Goal: Book appointment/travel/reservation

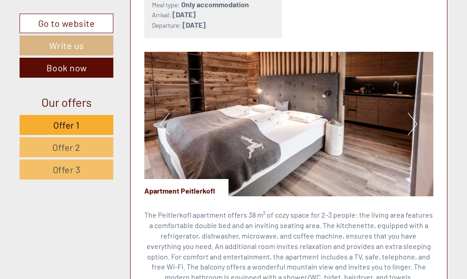
scroll to position [515, 0]
click at [417, 113] on button "Next" at bounding box center [413, 124] width 10 height 23
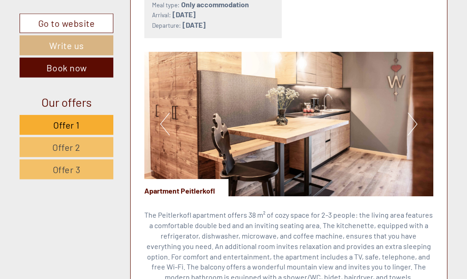
scroll to position [0, 0]
click at [416, 113] on button "Next" at bounding box center [413, 124] width 10 height 23
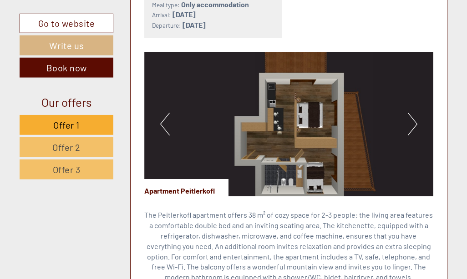
click at [300, 159] on img at bounding box center [288, 124] width 289 height 145
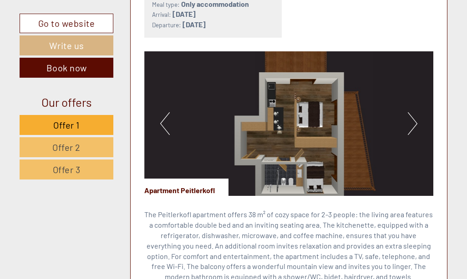
scroll to position [516, 0]
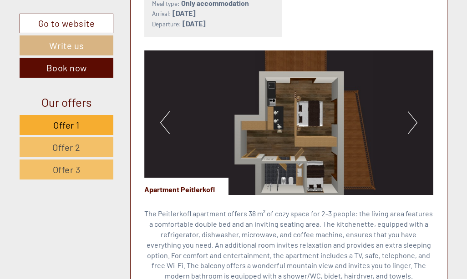
click at [416, 111] on button "Next" at bounding box center [413, 122] width 10 height 23
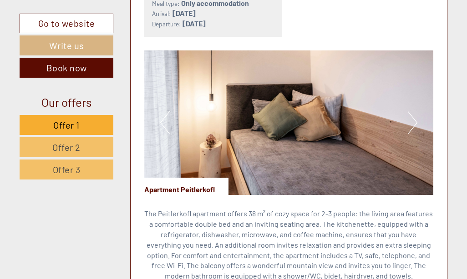
click at [412, 117] on button "Next" at bounding box center [413, 122] width 10 height 23
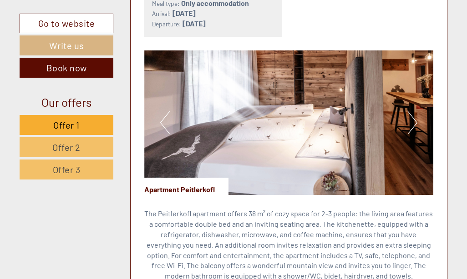
click at [416, 112] on button "Next" at bounding box center [413, 122] width 10 height 23
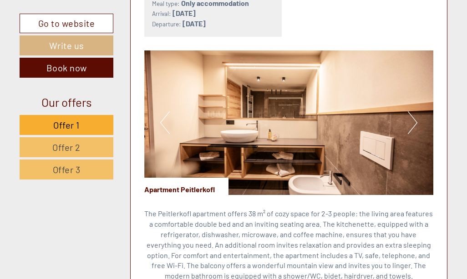
click at [415, 114] on button "Next" at bounding box center [413, 122] width 10 height 23
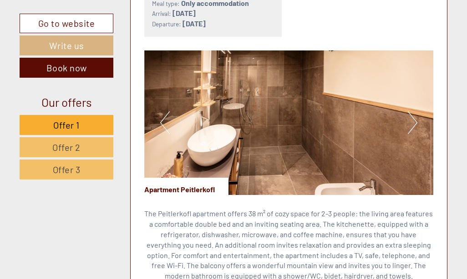
click at [410, 111] on button "Next" at bounding box center [413, 122] width 10 height 23
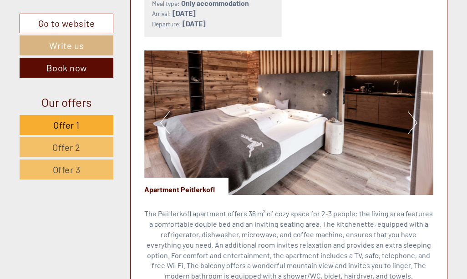
click at [420, 109] on img at bounding box center [288, 123] width 289 height 145
click at [409, 112] on button "Next" at bounding box center [413, 122] width 10 height 23
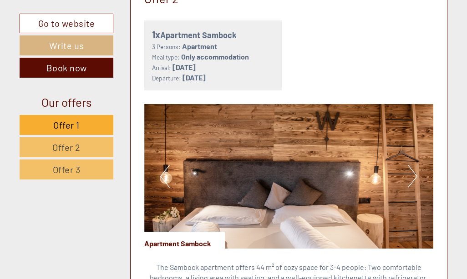
scroll to position [1073, 0]
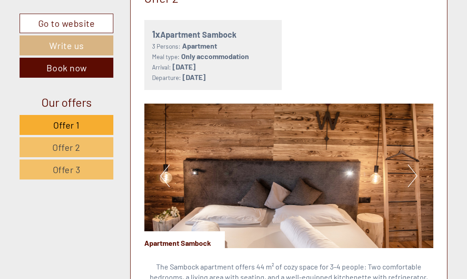
click at [408, 165] on button "Next" at bounding box center [413, 176] width 10 height 23
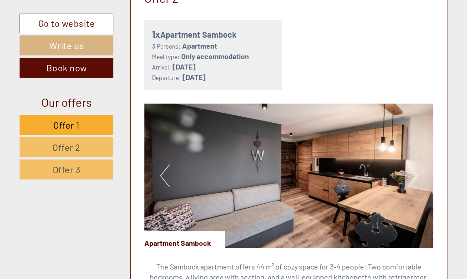
click at [416, 165] on button "Next" at bounding box center [413, 176] width 10 height 23
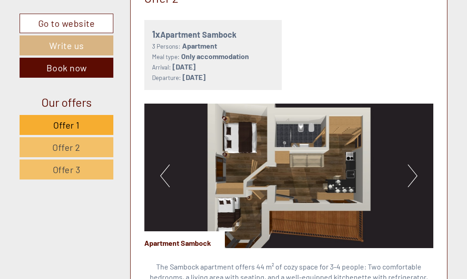
click at [413, 165] on button "Next" at bounding box center [413, 176] width 10 height 23
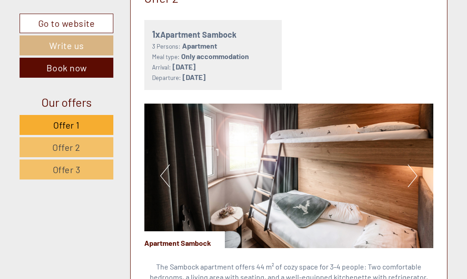
click at [415, 165] on button "Next" at bounding box center [413, 176] width 10 height 23
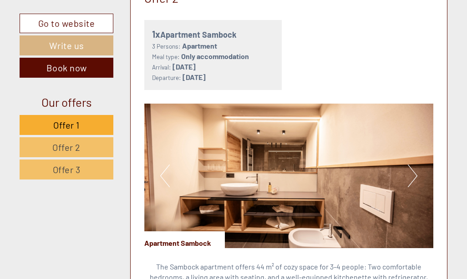
click at [420, 158] on img at bounding box center [288, 176] width 289 height 145
click at [411, 165] on button "Next" at bounding box center [413, 176] width 10 height 23
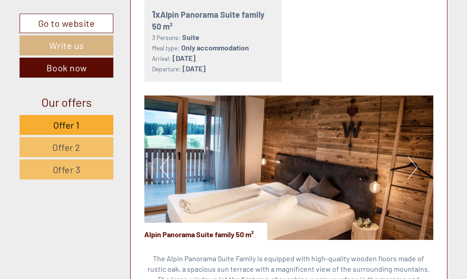
scroll to position [1677, 0]
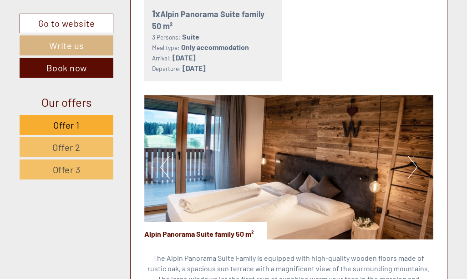
click at [413, 156] on button "Next" at bounding box center [413, 167] width 10 height 23
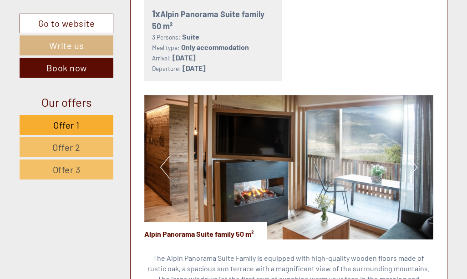
click at [411, 156] on button "Next" at bounding box center [413, 167] width 10 height 23
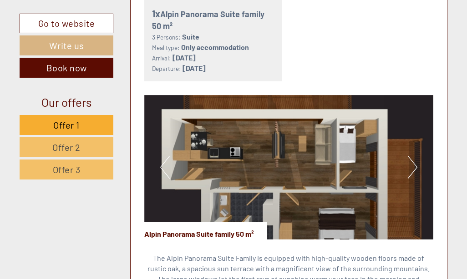
click at [415, 156] on button "Next" at bounding box center [413, 167] width 10 height 23
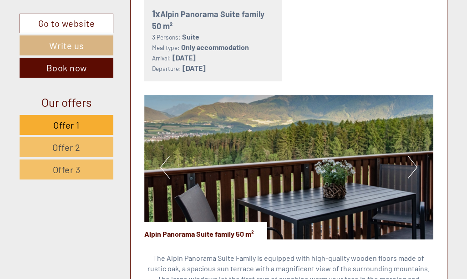
click at [417, 135] on img at bounding box center [288, 167] width 289 height 145
click at [417, 156] on button "Next" at bounding box center [413, 167] width 10 height 23
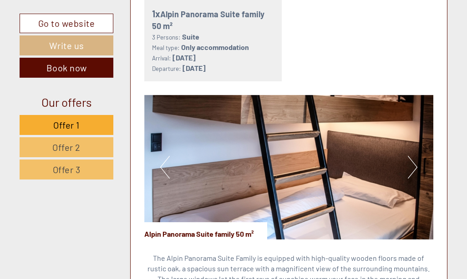
click at [411, 156] on button "Next" at bounding box center [413, 167] width 10 height 23
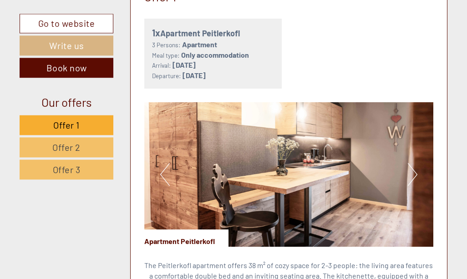
click at [414, 163] on button "Next" at bounding box center [413, 174] width 10 height 23
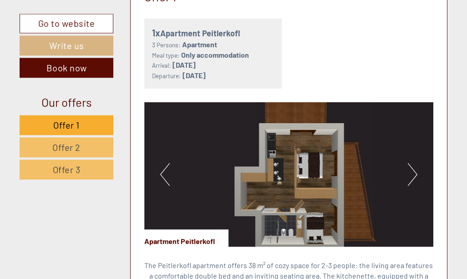
scroll to position [464, 0]
click at [412, 163] on button "Next" at bounding box center [413, 174] width 10 height 23
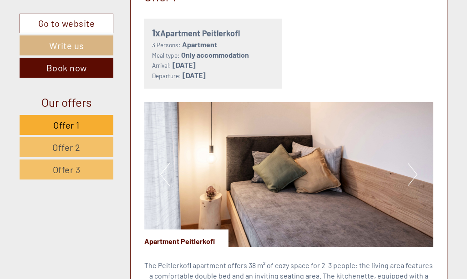
click at [413, 163] on button "Next" at bounding box center [413, 174] width 10 height 23
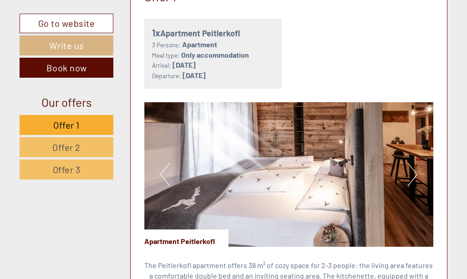
click at [419, 162] on img at bounding box center [288, 174] width 289 height 145
click at [410, 163] on button "Next" at bounding box center [413, 174] width 10 height 23
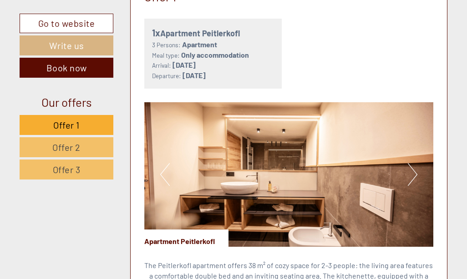
click at [408, 168] on button "Next" at bounding box center [413, 174] width 10 height 23
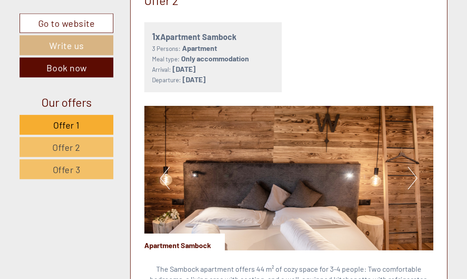
click at [413, 167] on button "Next" at bounding box center [413, 178] width 10 height 23
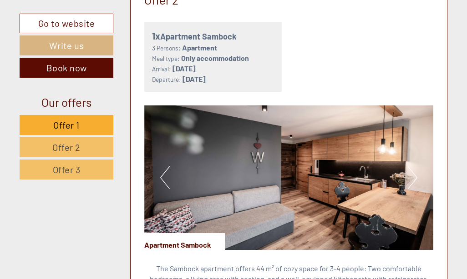
click at [416, 167] on button "Next" at bounding box center [413, 178] width 10 height 23
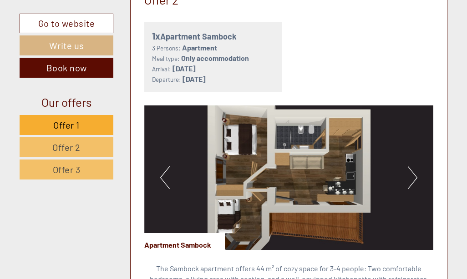
click at [410, 167] on button "Next" at bounding box center [413, 178] width 10 height 23
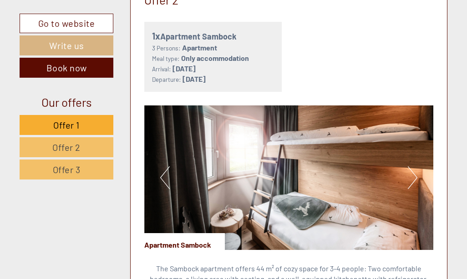
click at [413, 167] on button "Next" at bounding box center [413, 178] width 10 height 23
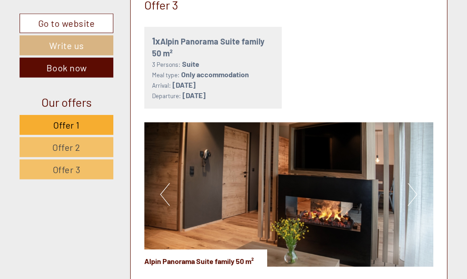
click at [408, 183] on button "Next" at bounding box center [413, 194] width 10 height 23
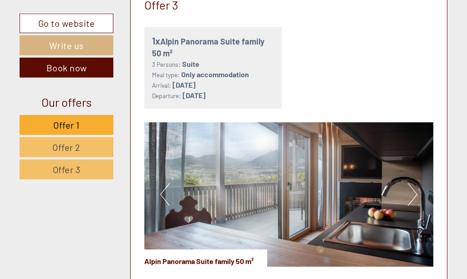
scroll to position [1650, 0]
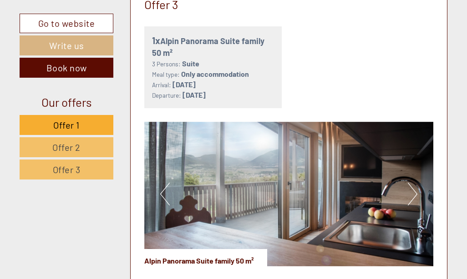
click at [413, 183] on button "Next" at bounding box center [413, 194] width 10 height 23
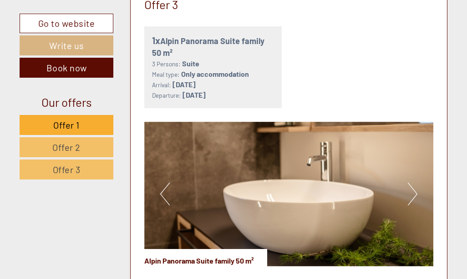
click at [414, 183] on button "Next" at bounding box center [413, 194] width 10 height 23
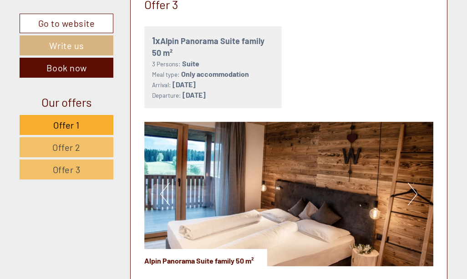
click at [411, 183] on button "Next" at bounding box center [413, 194] width 10 height 23
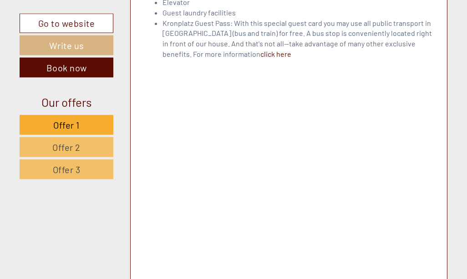
scroll to position [2645, 0]
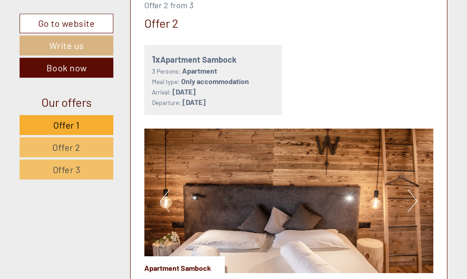
scroll to position [1048, 0]
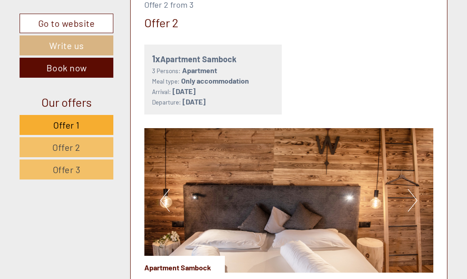
click at [412, 189] on button "Next" at bounding box center [413, 200] width 10 height 23
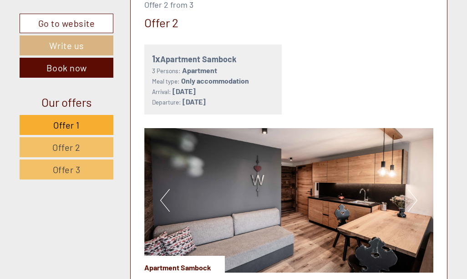
click at [415, 189] on button "Next" at bounding box center [413, 200] width 10 height 23
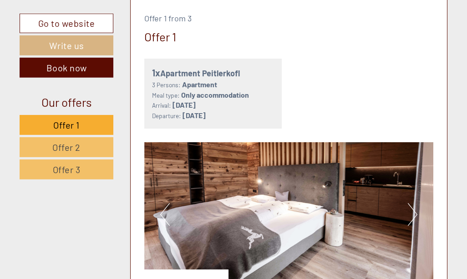
scroll to position [424, 0]
click at [411, 203] on button "Next" at bounding box center [413, 214] width 10 height 23
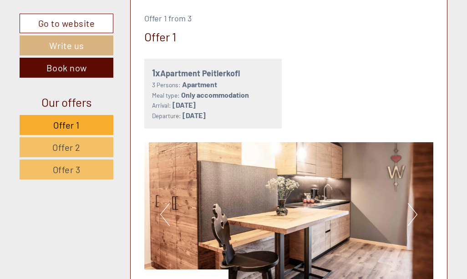
click at [420, 197] on img at bounding box center [288, 214] width 289 height 145
click at [410, 203] on button "Next" at bounding box center [413, 214] width 10 height 23
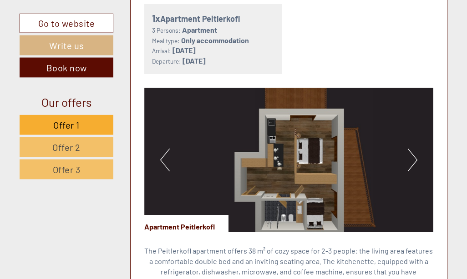
scroll to position [478, 0]
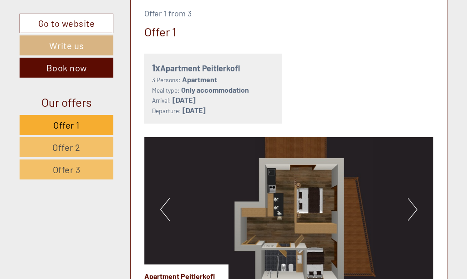
click at [411, 198] on button "Next" at bounding box center [413, 209] width 10 height 23
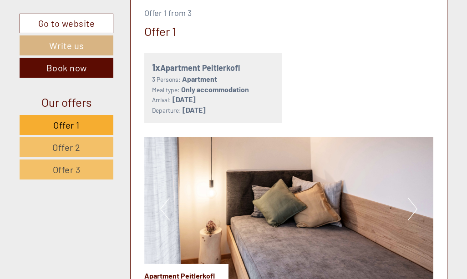
click at [413, 198] on button "Next" at bounding box center [413, 209] width 10 height 23
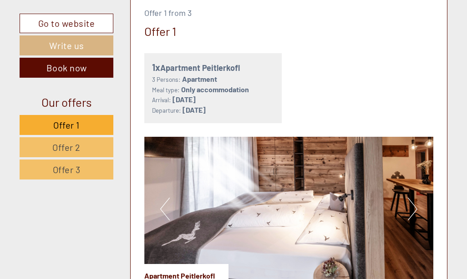
click at [412, 198] on button "Next" at bounding box center [413, 209] width 10 height 23
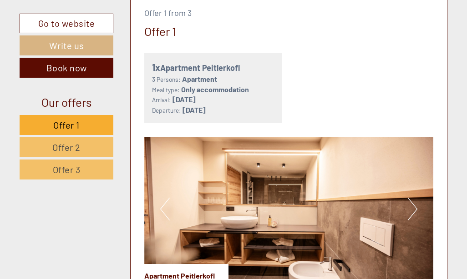
click at [420, 198] on img at bounding box center [288, 209] width 289 height 145
click at [408, 198] on button "Next" at bounding box center [413, 209] width 10 height 23
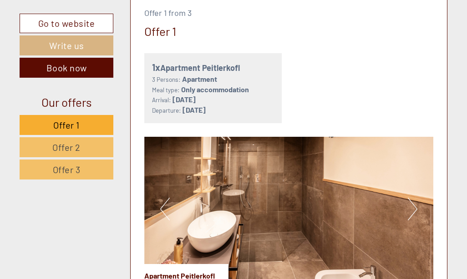
click at [419, 196] on img at bounding box center [288, 209] width 289 height 145
click at [411, 198] on button "Next" at bounding box center [413, 209] width 10 height 23
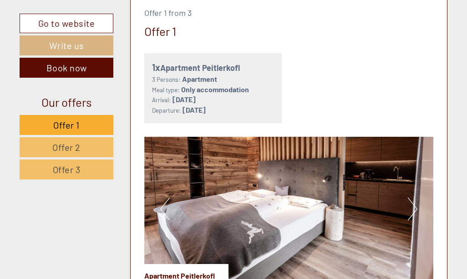
click at [410, 198] on button "Next" at bounding box center [413, 209] width 10 height 23
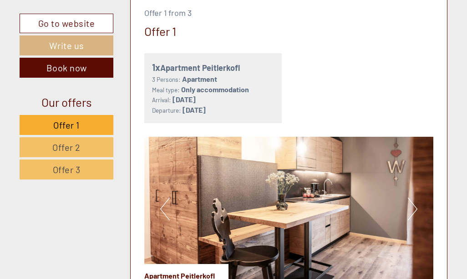
click at [415, 198] on button "Next" at bounding box center [413, 209] width 10 height 23
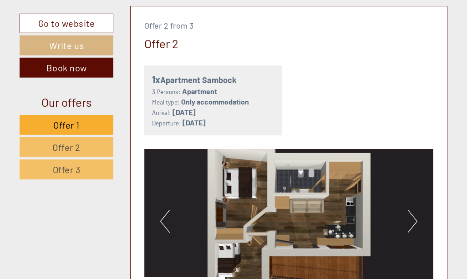
scroll to position [1028, 0]
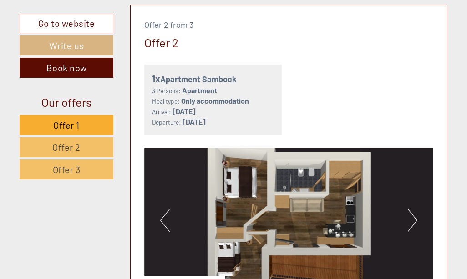
click at [416, 209] on button "Next" at bounding box center [413, 220] width 10 height 23
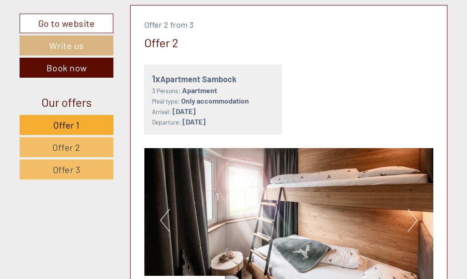
click at [413, 209] on button "Next" at bounding box center [413, 220] width 10 height 23
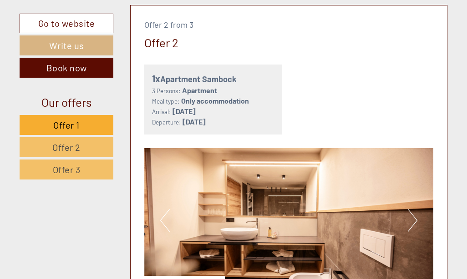
click at [415, 209] on button "Next" at bounding box center [413, 220] width 10 height 23
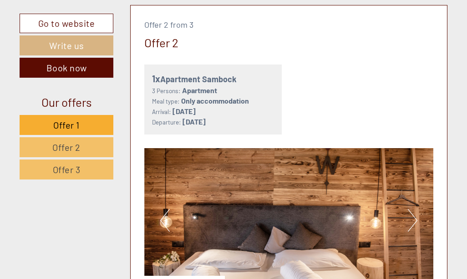
click at [420, 202] on img at bounding box center [288, 220] width 289 height 145
click at [409, 209] on button "Next" at bounding box center [413, 220] width 10 height 23
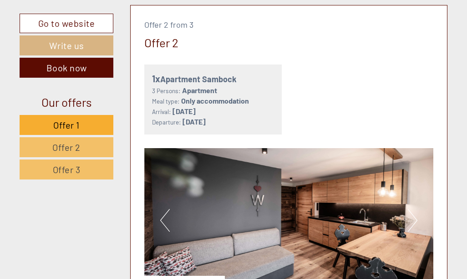
click at [415, 209] on button "Next" at bounding box center [413, 220] width 10 height 23
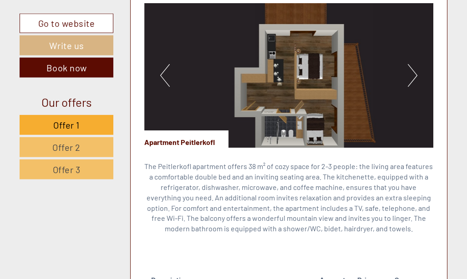
scroll to position [564, 0]
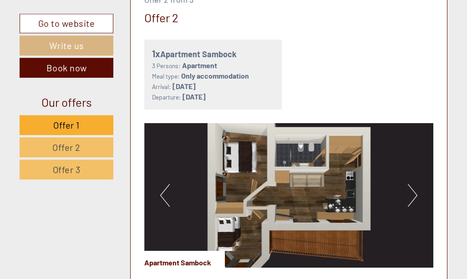
click at [414, 184] on button "Next" at bounding box center [413, 195] width 10 height 23
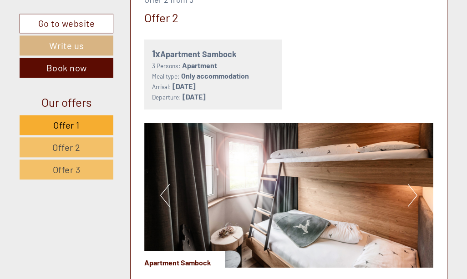
scroll to position [1053, 0]
click at [419, 174] on img at bounding box center [288, 195] width 289 height 145
click at [408, 184] on button "Next" at bounding box center [413, 195] width 10 height 23
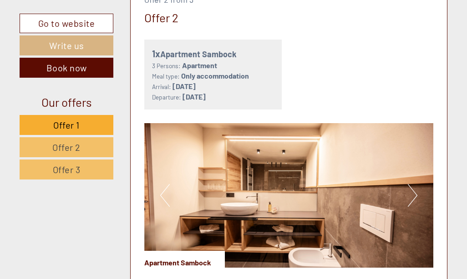
click at [413, 184] on button "Next" at bounding box center [413, 195] width 10 height 23
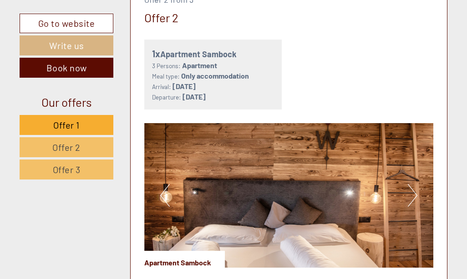
click at [424, 172] on img at bounding box center [288, 195] width 289 height 145
click at [410, 184] on button "Next" at bounding box center [413, 195] width 10 height 23
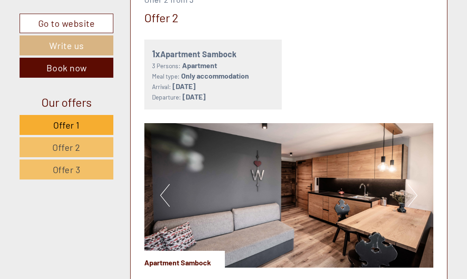
click at [411, 184] on button "Next" at bounding box center [413, 195] width 10 height 23
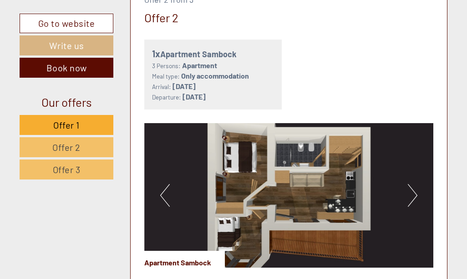
click at [410, 184] on button "Next" at bounding box center [413, 195] width 10 height 23
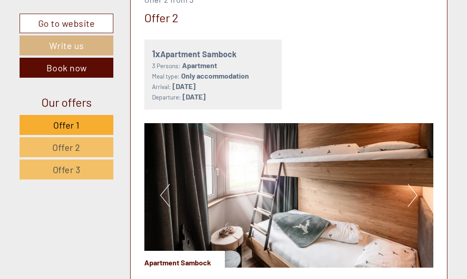
click at [411, 184] on button "Next" at bounding box center [413, 195] width 10 height 23
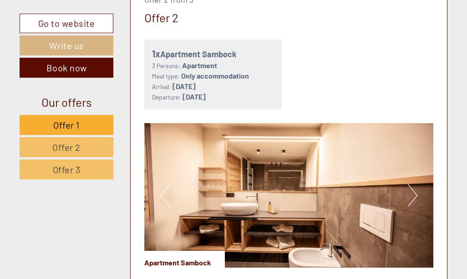
click at [415, 184] on button "Next" at bounding box center [413, 195] width 10 height 23
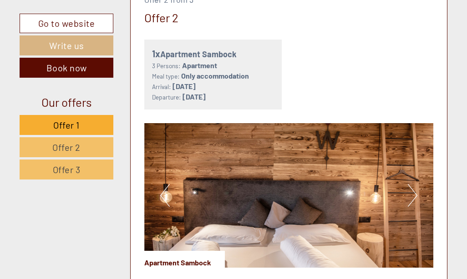
click at [409, 184] on button "Next" at bounding box center [413, 195] width 10 height 23
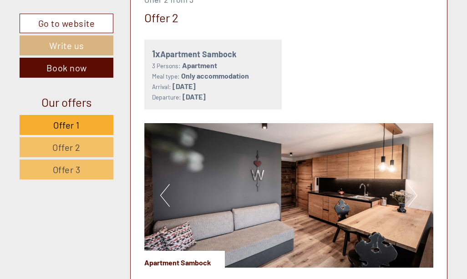
click at [413, 184] on button "Next" at bounding box center [413, 195] width 10 height 23
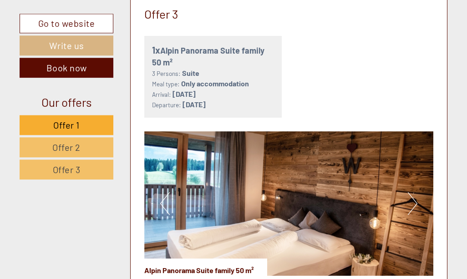
scroll to position [1640, 0]
click at [405, 168] on img at bounding box center [288, 204] width 289 height 145
click at [411, 193] on button "Next" at bounding box center [413, 204] width 10 height 23
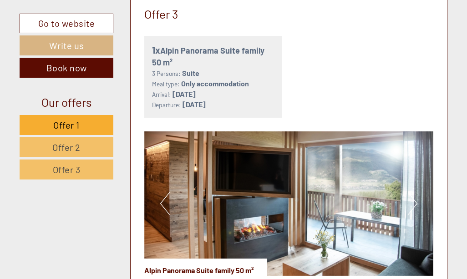
click at [418, 178] on img at bounding box center [288, 204] width 289 height 145
click at [411, 193] on button "Next" at bounding box center [413, 204] width 10 height 23
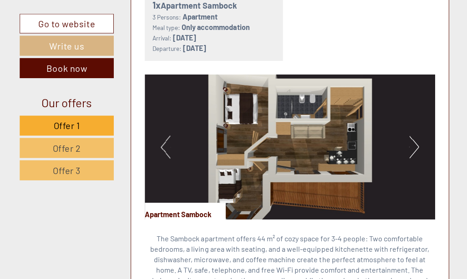
scroll to position [1102, 0]
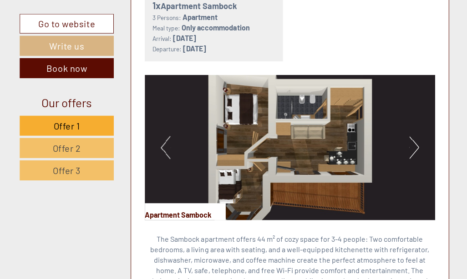
click at [412, 136] on button "Next" at bounding box center [413, 147] width 10 height 23
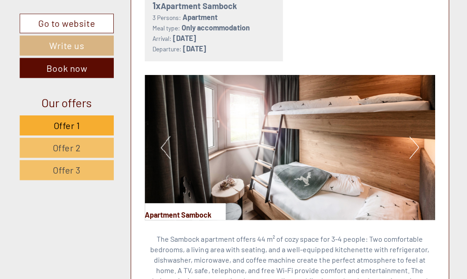
click at [411, 136] on button "Next" at bounding box center [413, 147] width 10 height 23
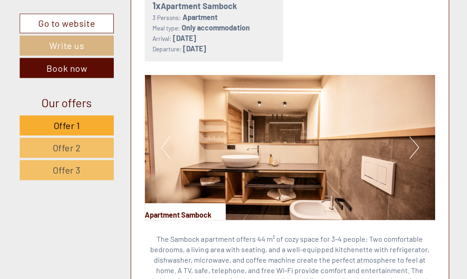
click at [414, 136] on button "Next" at bounding box center [413, 147] width 10 height 23
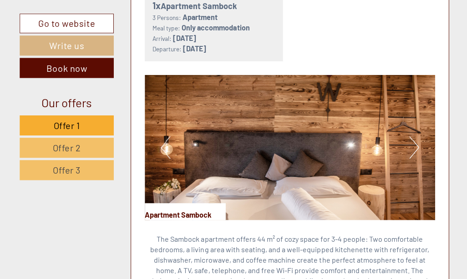
click at [426, 121] on img at bounding box center [288, 147] width 289 height 145
click at [410, 136] on button "Next" at bounding box center [413, 147] width 10 height 23
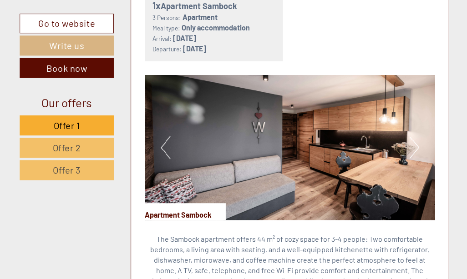
click at [411, 136] on button "Next" at bounding box center [413, 147] width 10 height 23
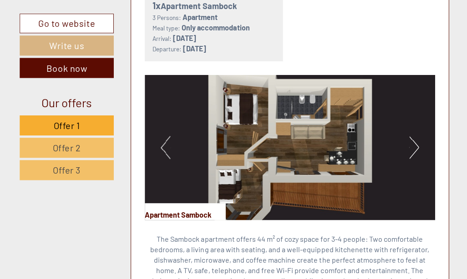
click at [412, 136] on button "Next" at bounding box center [413, 147] width 10 height 23
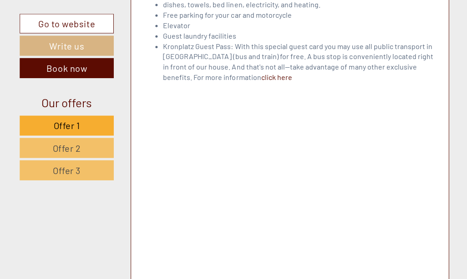
scroll to position [2622, 0]
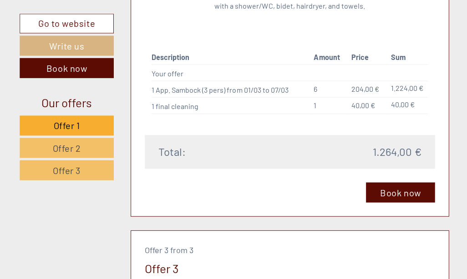
scroll to position [1386, 0]
click at [406, 182] on link "Book now" at bounding box center [399, 192] width 69 height 20
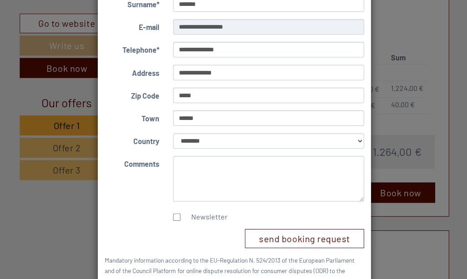
scroll to position [117, 0]
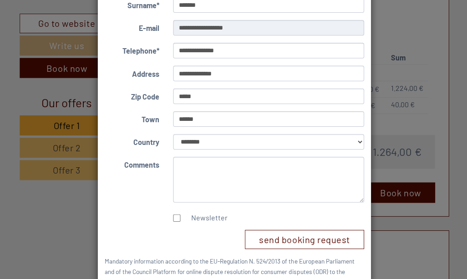
click at [415, 228] on div "**********" at bounding box center [233, 139] width 467 height 279
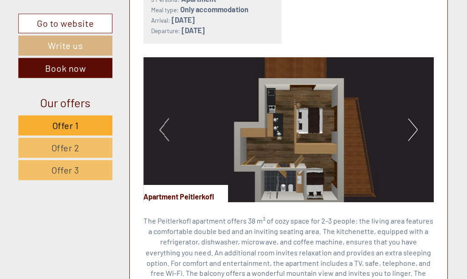
scroll to position [509, 0]
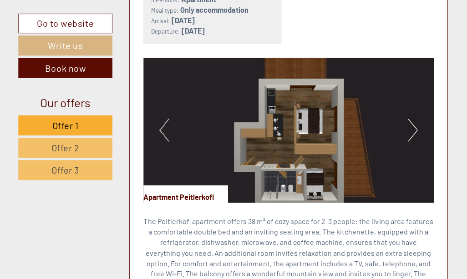
click at [415, 118] on button "Next" at bounding box center [413, 129] width 10 height 23
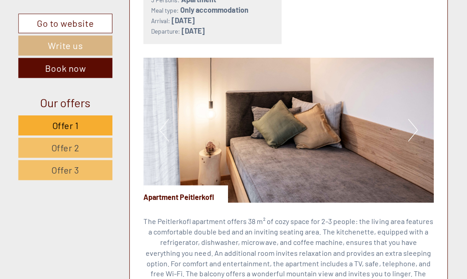
click at [411, 118] on button "Next" at bounding box center [413, 129] width 10 height 23
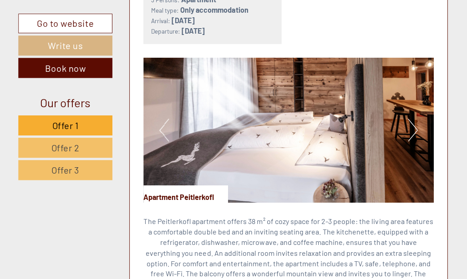
click at [416, 114] on img at bounding box center [288, 129] width 289 height 145
click at [419, 115] on img at bounding box center [288, 129] width 289 height 145
click at [410, 118] on button "Next" at bounding box center [413, 129] width 10 height 23
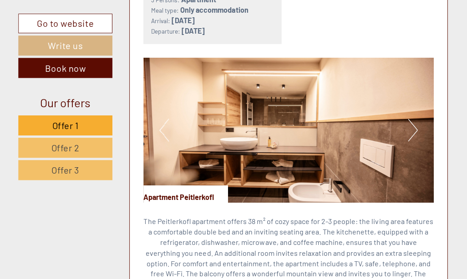
click at [411, 118] on button "Next" at bounding box center [413, 129] width 10 height 23
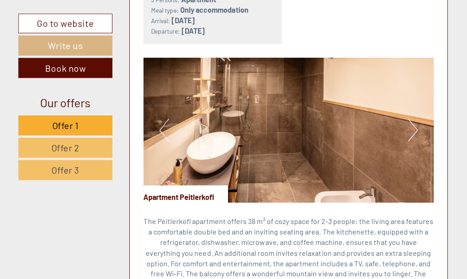
click at [415, 118] on button "Next" at bounding box center [413, 129] width 10 height 23
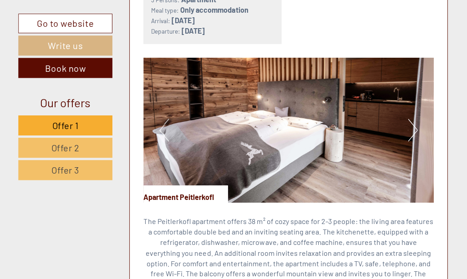
click at [157, 111] on img at bounding box center [288, 129] width 289 height 145
click at [160, 118] on button "Previous" at bounding box center [165, 129] width 10 height 23
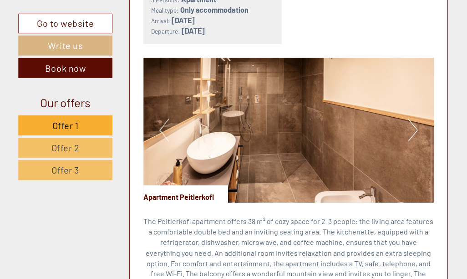
click at [411, 118] on button "Next" at bounding box center [413, 129] width 10 height 23
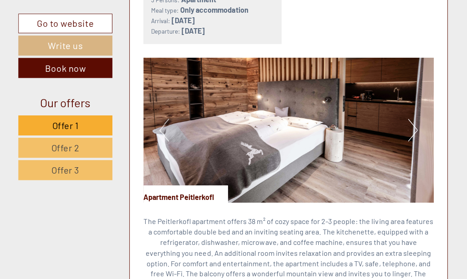
click at [157, 113] on img at bounding box center [288, 129] width 289 height 145
click at [163, 118] on button "Previous" at bounding box center [165, 129] width 10 height 23
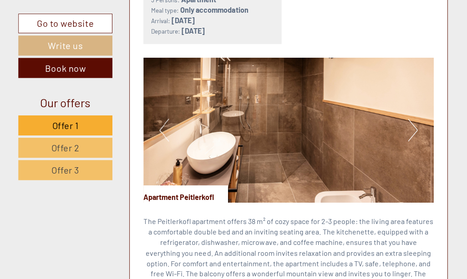
click at [164, 118] on button "Previous" at bounding box center [165, 129] width 10 height 23
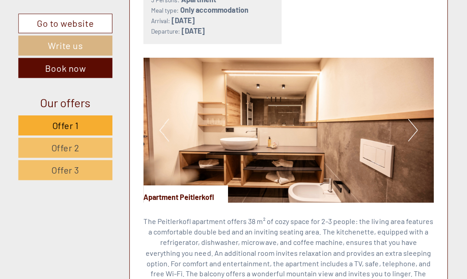
click at [157, 116] on img at bounding box center [288, 129] width 289 height 145
click at [164, 118] on button "Previous" at bounding box center [165, 129] width 10 height 23
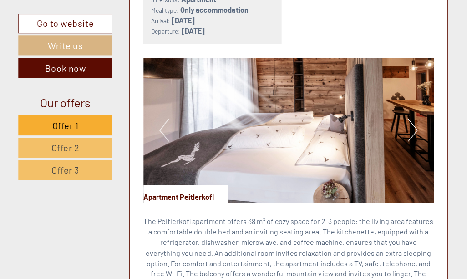
click at [162, 120] on button "Previous" at bounding box center [165, 129] width 10 height 23
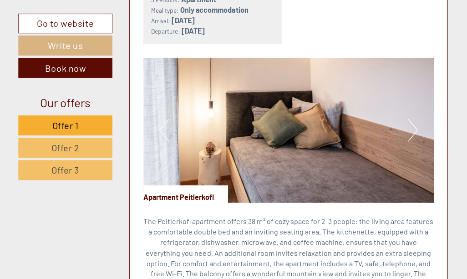
click at [160, 118] on button "Previous" at bounding box center [165, 129] width 10 height 23
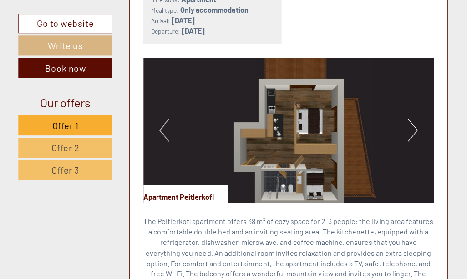
click at [408, 118] on button "Next" at bounding box center [413, 129] width 10 height 23
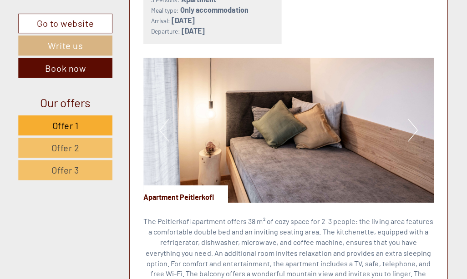
click at [415, 118] on button "Next" at bounding box center [413, 129] width 10 height 23
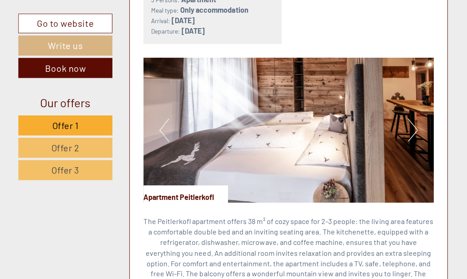
click at [413, 118] on button "Next" at bounding box center [413, 129] width 10 height 23
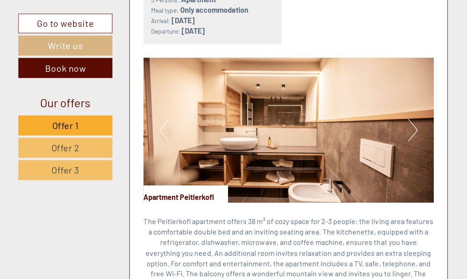
click at [414, 118] on button "Next" at bounding box center [413, 129] width 10 height 23
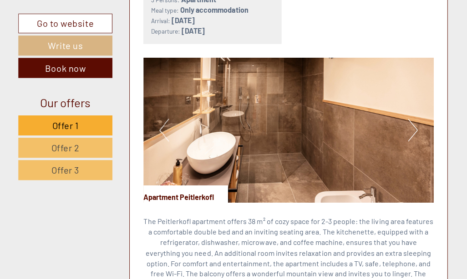
click at [416, 115] on img at bounding box center [288, 129] width 289 height 145
click at [411, 118] on button "Next" at bounding box center [413, 129] width 10 height 23
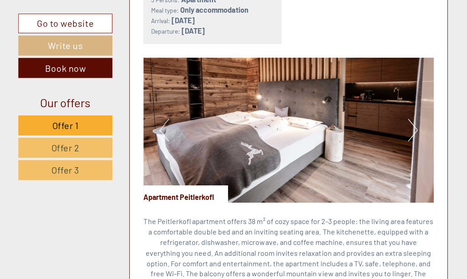
click at [409, 118] on button "Next" at bounding box center [413, 129] width 10 height 23
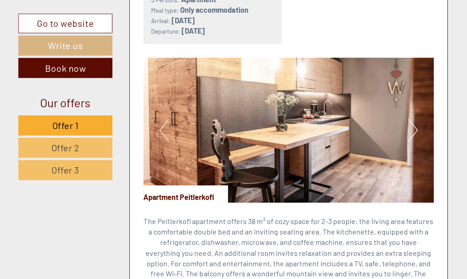
click at [416, 116] on img at bounding box center [288, 129] width 289 height 145
click at [410, 118] on button "Next" at bounding box center [413, 129] width 10 height 23
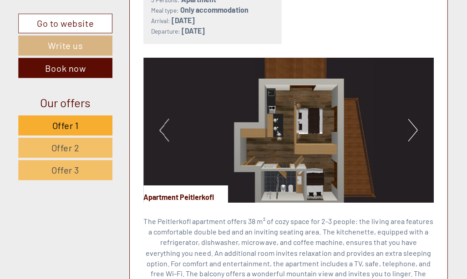
click at [414, 119] on button "Next" at bounding box center [413, 129] width 10 height 23
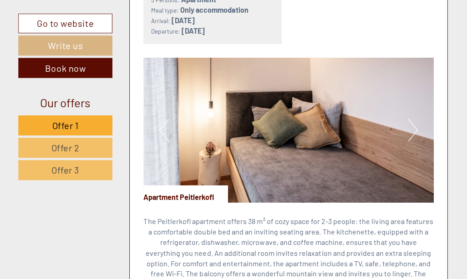
click at [409, 118] on button "Next" at bounding box center [413, 129] width 10 height 23
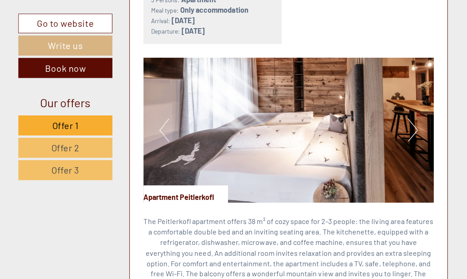
click at [164, 118] on button "Previous" at bounding box center [165, 129] width 10 height 23
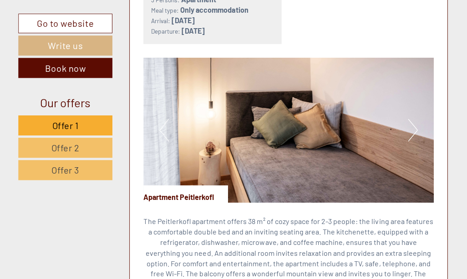
click at [165, 119] on button "Previous" at bounding box center [165, 129] width 10 height 23
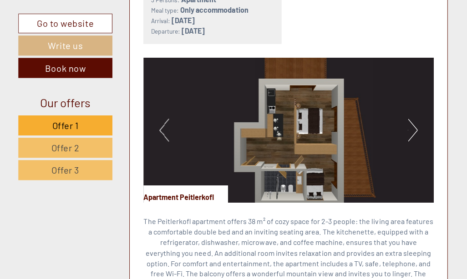
click at [412, 118] on button "Next" at bounding box center [413, 129] width 10 height 23
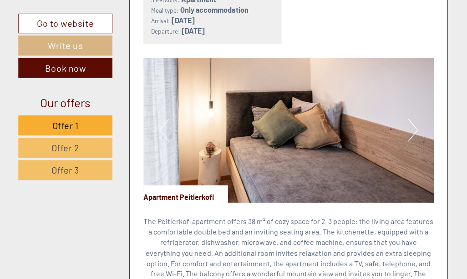
click at [415, 118] on button "Next" at bounding box center [413, 129] width 10 height 23
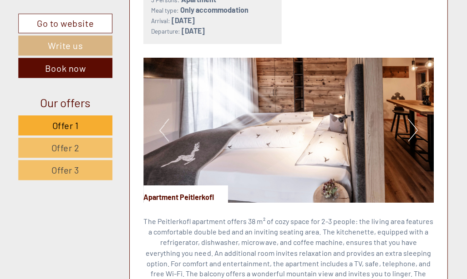
click at [416, 117] on img at bounding box center [288, 129] width 289 height 145
click at [411, 118] on button "Next" at bounding box center [413, 129] width 10 height 23
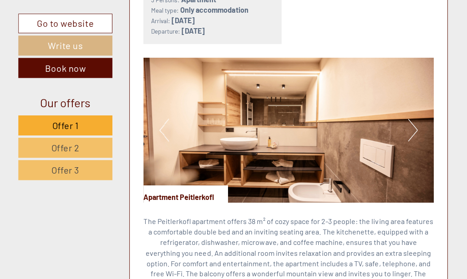
click at [414, 118] on button "Next" at bounding box center [413, 129] width 10 height 23
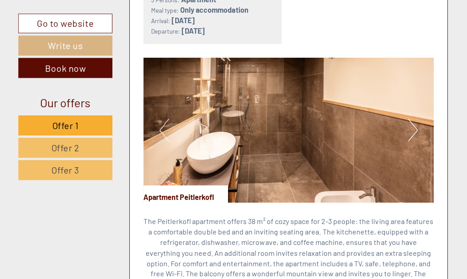
click at [412, 118] on button "Next" at bounding box center [413, 129] width 10 height 23
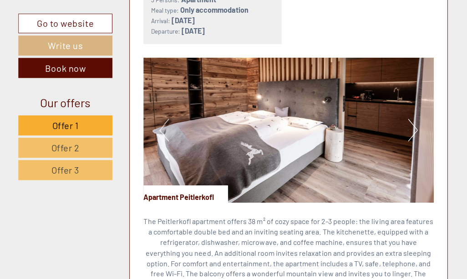
click at [415, 118] on button "Next" at bounding box center [413, 129] width 10 height 23
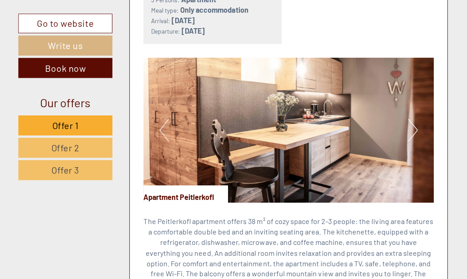
click at [415, 118] on button "Next" at bounding box center [413, 129] width 10 height 23
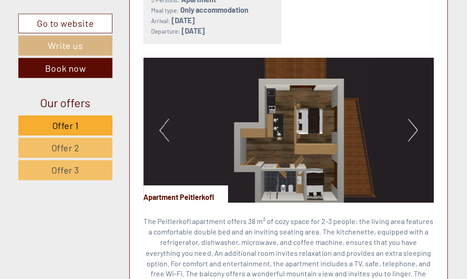
click at [416, 112] on img at bounding box center [288, 129] width 289 height 145
click at [410, 118] on button "Next" at bounding box center [413, 129] width 10 height 23
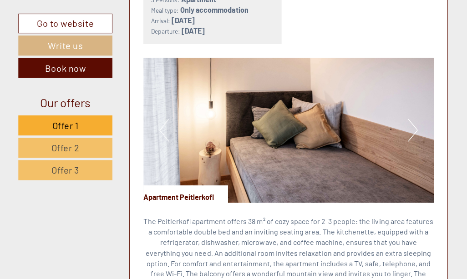
click at [413, 118] on button "Next" at bounding box center [413, 129] width 10 height 23
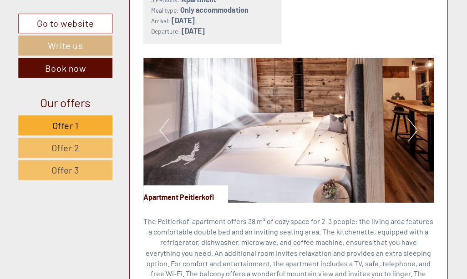
click at [417, 114] on img at bounding box center [288, 129] width 289 height 145
click at [412, 118] on button "Next" at bounding box center [413, 129] width 10 height 23
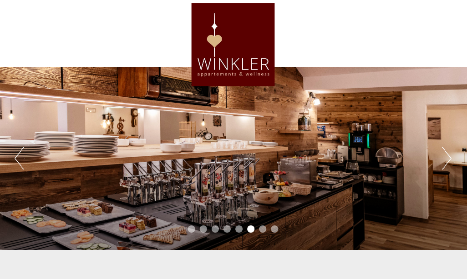
scroll to position [0, 0]
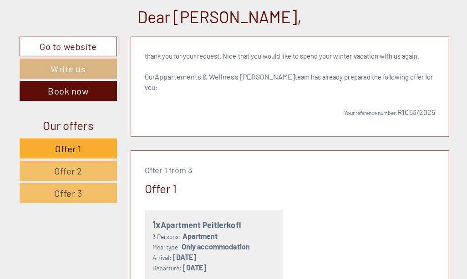
scroll to position [266, 0]
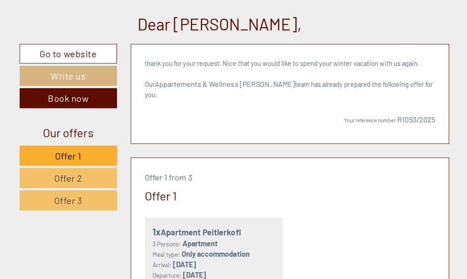
click at [91, 154] on link "Offer 1" at bounding box center [68, 155] width 97 height 20
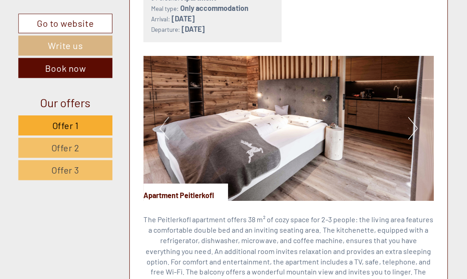
scroll to position [511, 0]
click at [410, 117] on button "Next" at bounding box center [413, 128] width 10 height 23
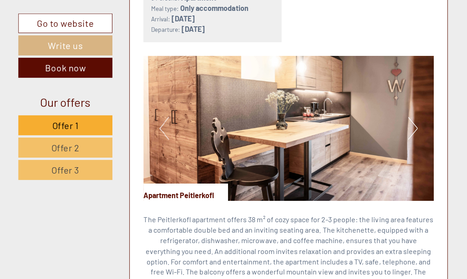
click at [412, 117] on button "Next" at bounding box center [413, 128] width 10 height 23
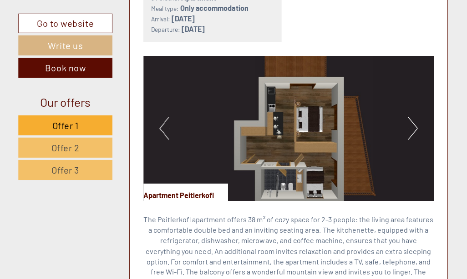
click at [408, 117] on button "Next" at bounding box center [413, 128] width 10 height 23
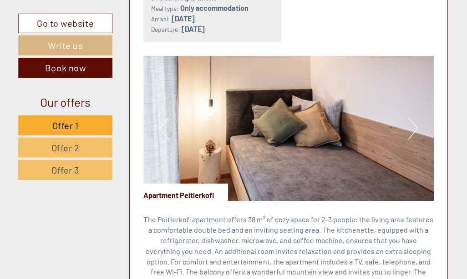
click at [405, 116] on img at bounding box center [288, 128] width 289 height 145
click at [408, 117] on button "Next" at bounding box center [413, 128] width 10 height 23
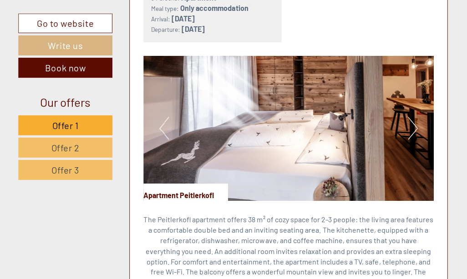
click at [410, 117] on button "Next" at bounding box center [413, 128] width 10 height 23
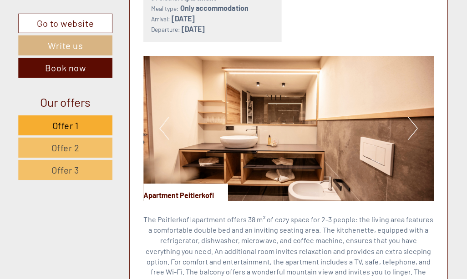
click at [411, 117] on button "Next" at bounding box center [413, 128] width 10 height 23
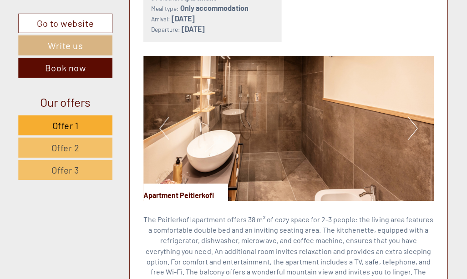
click at [411, 117] on button "Next" at bounding box center [413, 128] width 10 height 23
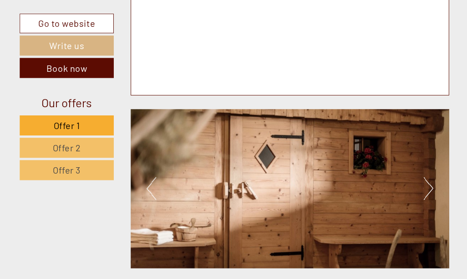
click at [65, 144] on span "Offer 2" at bounding box center [66, 147] width 28 height 11
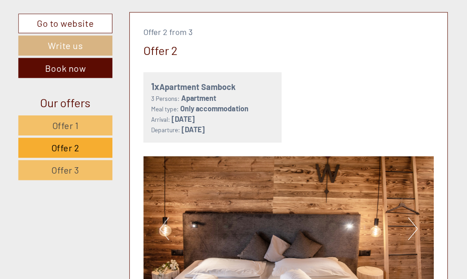
click at [65, 150] on span "Offer 2" at bounding box center [66, 147] width 28 height 11
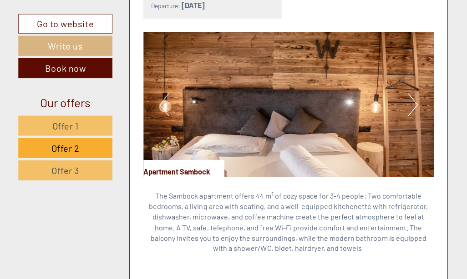
scroll to position [535, 0]
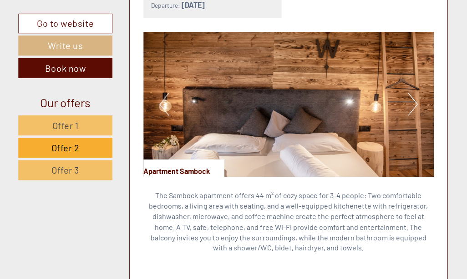
click at [412, 93] on button "Next" at bounding box center [413, 104] width 10 height 23
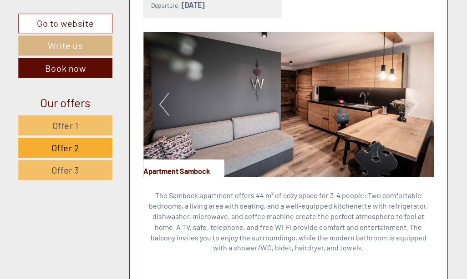
click at [414, 93] on button "Next" at bounding box center [413, 104] width 10 height 23
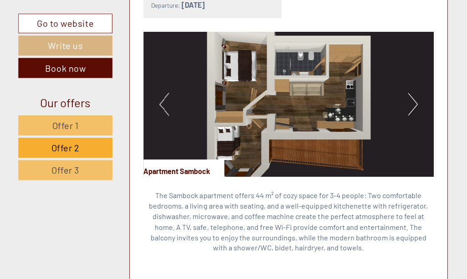
click at [224, 151] on img at bounding box center [288, 104] width 289 height 145
click at [413, 93] on button "Next" at bounding box center [413, 104] width 10 height 23
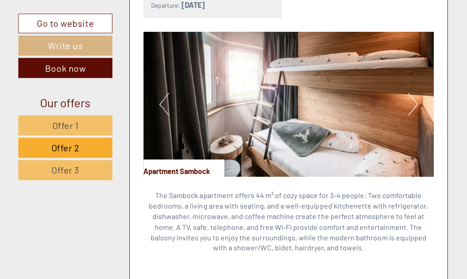
click at [410, 93] on button "Next" at bounding box center [413, 104] width 10 height 23
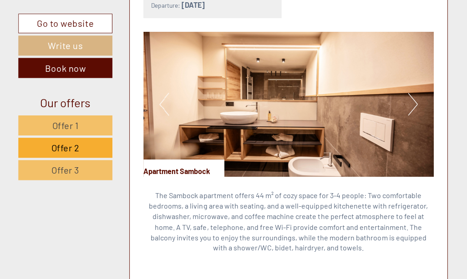
click at [410, 93] on button "Next" at bounding box center [413, 104] width 10 height 23
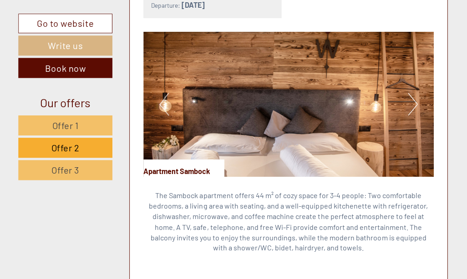
click at [411, 93] on button "Next" at bounding box center [413, 104] width 10 height 23
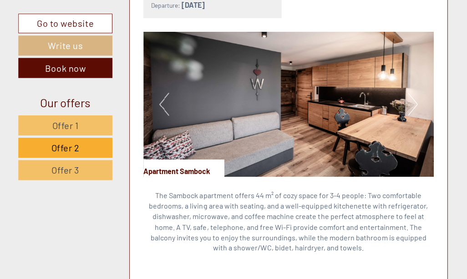
click at [417, 94] on img at bounding box center [288, 104] width 289 height 145
click at [408, 93] on button "Next" at bounding box center [413, 104] width 10 height 23
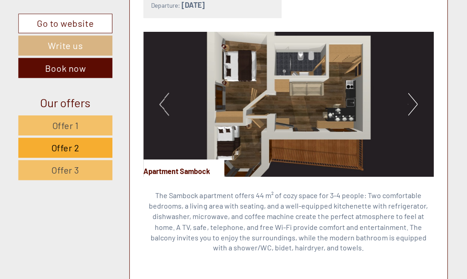
click at [330, 103] on img at bounding box center [288, 104] width 289 height 145
click at [414, 93] on button "Next" at bounding box center [413, 104] width 10 height 23
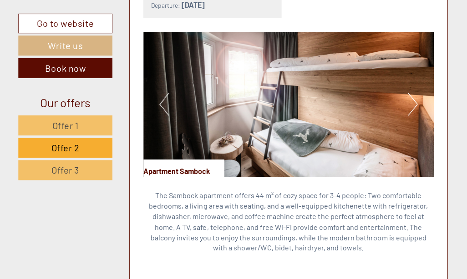
click at [420, 90] on img at bounding box center [288, 104] width 289 height 145
click at [411, 93] on button "Next" at bounding box center [413, 104] width 10 height 23
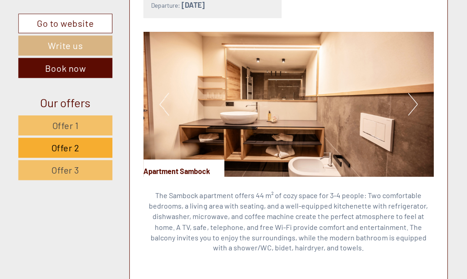
click at [415, 93] on button "Next" at bounding box center [413, 104] width 10 height 23
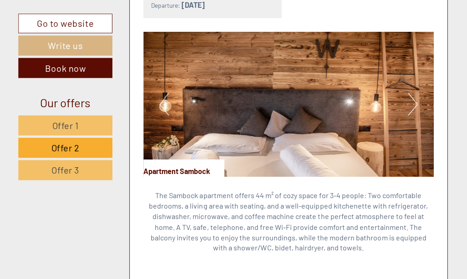
click at [415, 93] on button "Next" at bounding box center [413, 104] width 10 height 23
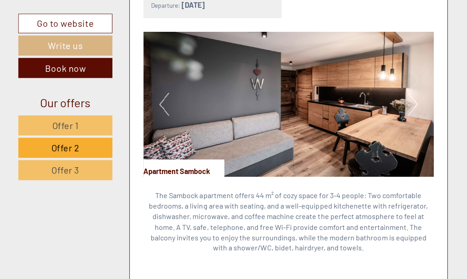
click at [410, 93] on button "Next" at bounding box center [413, 104] width 10 height 23
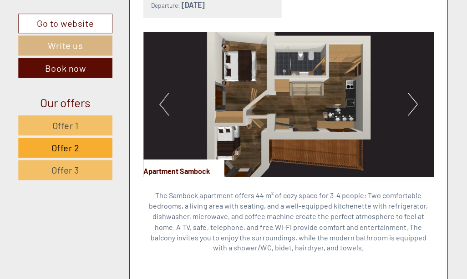
click at [413, 93] on button "Next" at bounding box center [413, 104] width 10 height 23
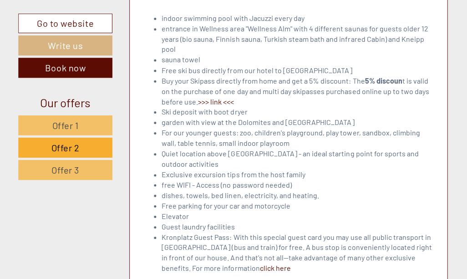
scroll to position [1155, 0]
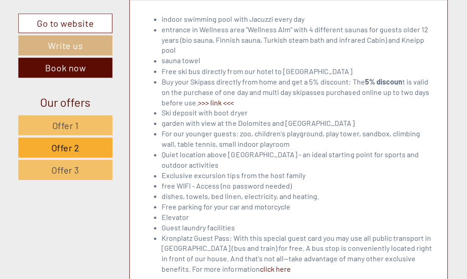
click at [57, 169] on span "Offer 3" at bounding box center [67, 169] width 28 height 11
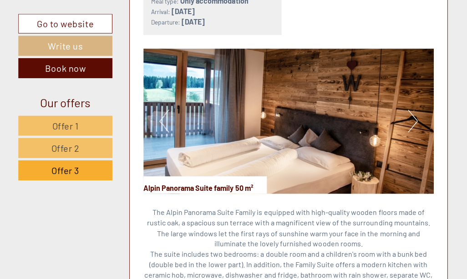
scroll to position [524, 0]
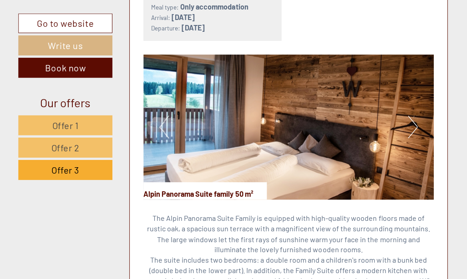
click at [409, 116] on button "Next" at bounding box center [413, 127] width 10 height 23
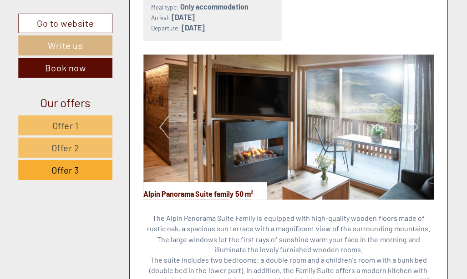
click at [412, 116] on button "Next" at bounding box center [413, 127] width 10 height 23
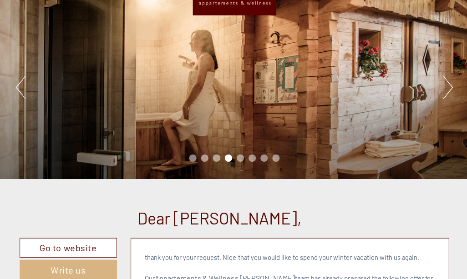
scroll to position [0, 0]
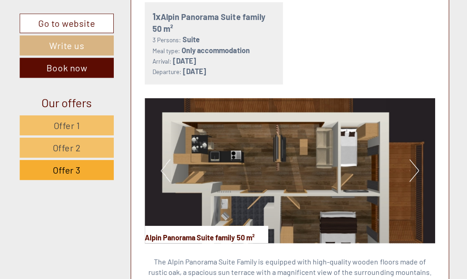
click at [62, 144] on span "Offer 2" at bounding box center [66, 147] width 28 height 11
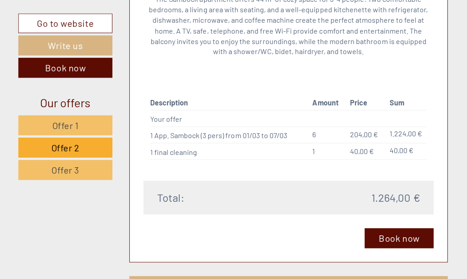
scroll to position [730, 0]
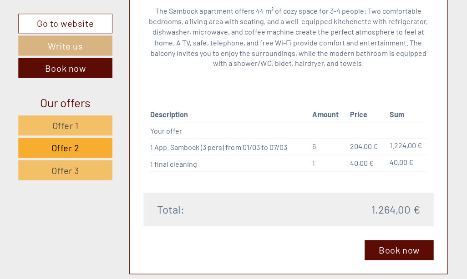
click at [383, 239] on link "Book now" at bounding box center [399, 249] width 69 height 20
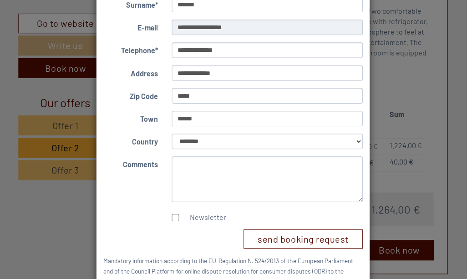
scroll to position [117, 0]
click at [273, 237] on button "send booking request" at bounding box center [303, 239] width 119 height 20
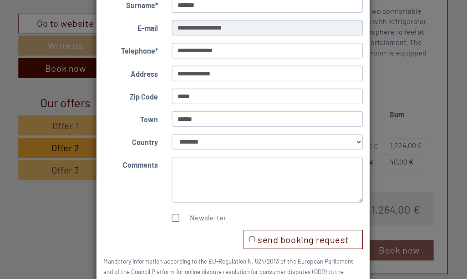
scroll to position [0, 0]
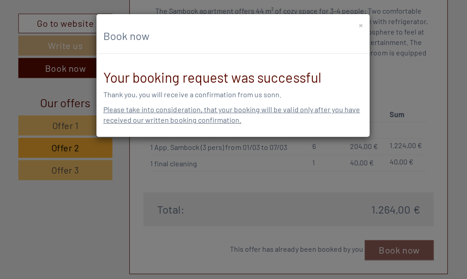
click at [359, 24] on button "×" at bounding box center [361, 25] width 4 height 10
